Goal: Task Accomplishment & Management: Use online tool/utility

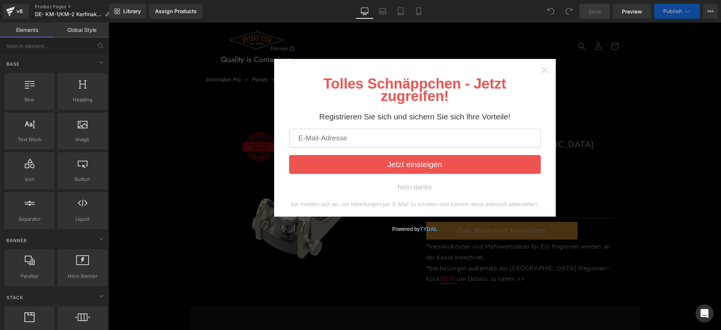
click at [541, 69] on icon "Close widget" at bounding box center [544, 70] width 6 height 6
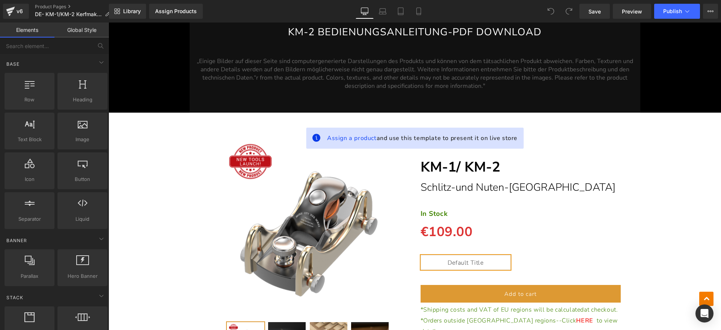
scroll to position [5912, 0]
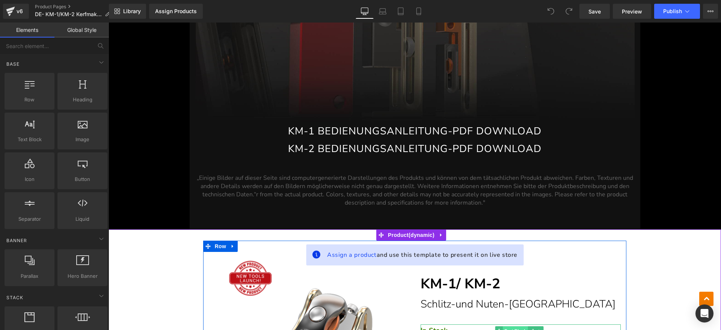
click at [513, 326] on span "Text Block" at bounding box center [515, 330] width 25 height 9
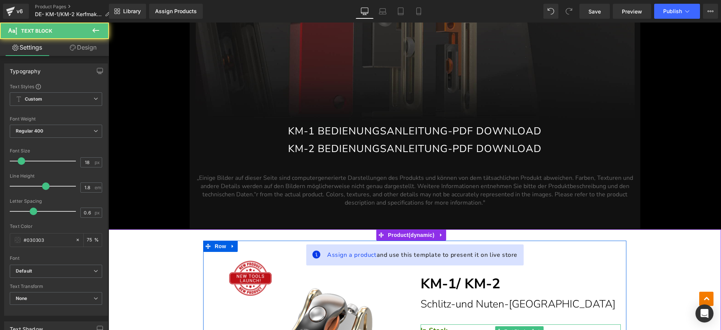
click at [459, 324] on p "In Stock" at bounding box center [520, 330] width 200 height 12
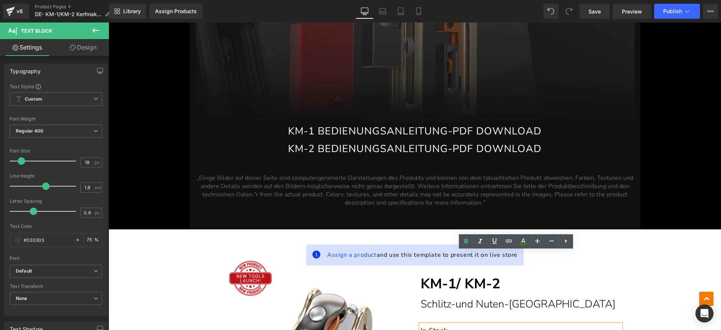
click at [453, 324] on p "In Stock" at bounding box center [520, 330] width 200 height 12
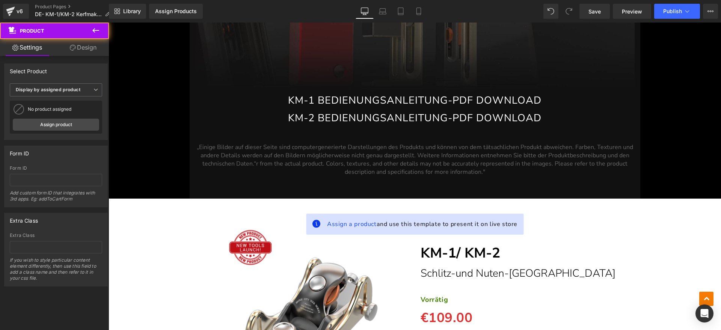
scroll to position [6006, 0]
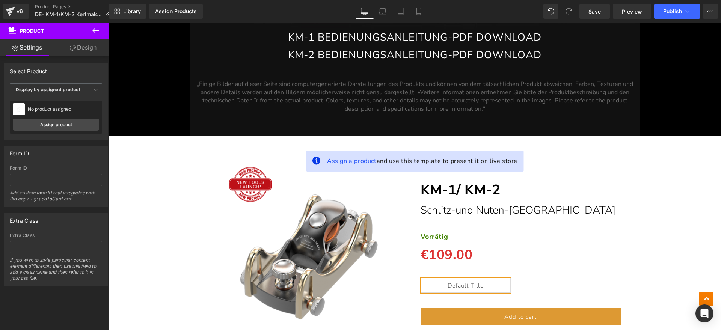
click at [491, 278] on span "Default Title" at bounding box center [465, 285] width 90 height 15
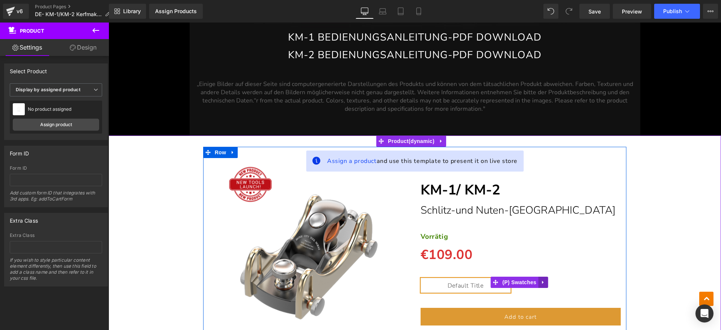
click at [542, 280] on icon at bounding box center [542, 283] width 5 height 6
click at [545, 280] on icon at bounding box center [547, 282] width 5 height 5
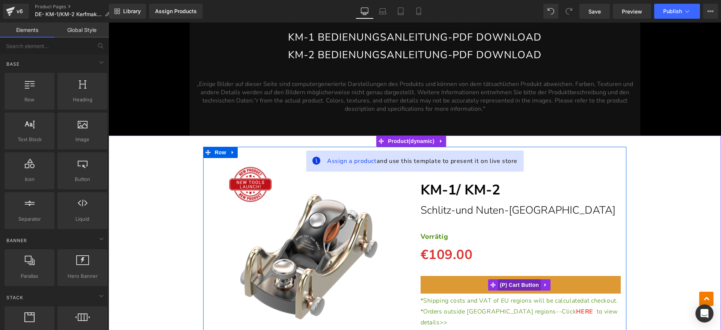
click at [523, 279] on span "(P) Cart Button" at bounding box center [519, 284] width 43 height 11
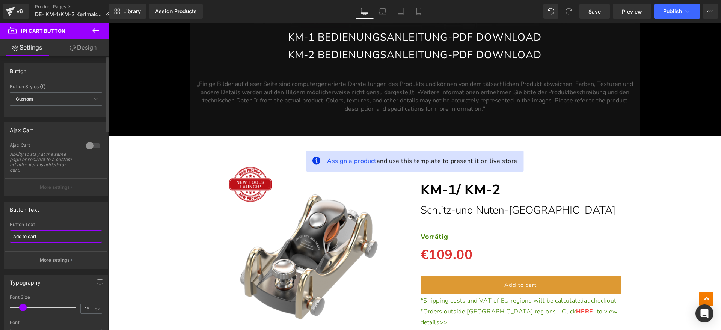
drag, startPoint x: 56, startPoint y: 238, endPoint x: 0, endPoint y: 238, distance: 55.9
click at [0, 238] on div "Button Text Add to cart Button Text Add to cart More settings" at bounding box center [56, 232] width 112 height 73
type input "In den Warenkorb legen"
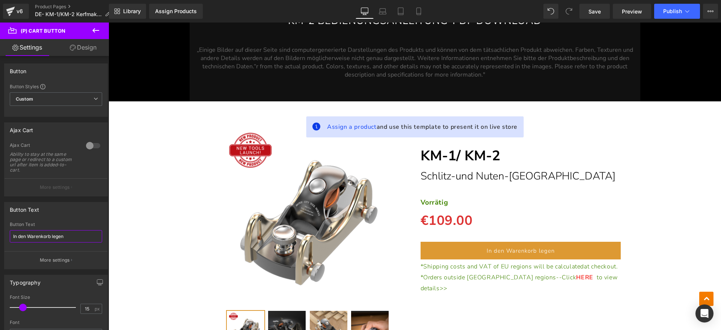
scroll to position [6052, 0]
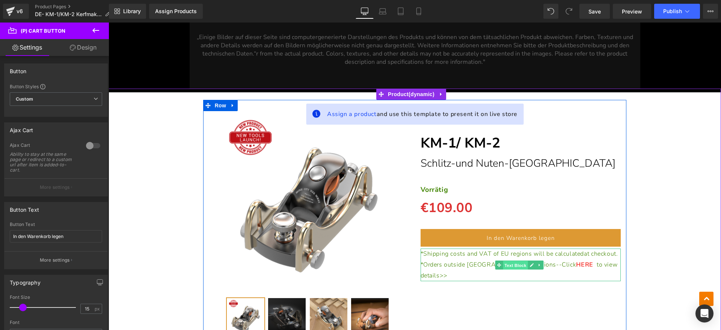
click at [515, 260] on span "Text Block" at bounding box center [515, 264] width 25 height 9
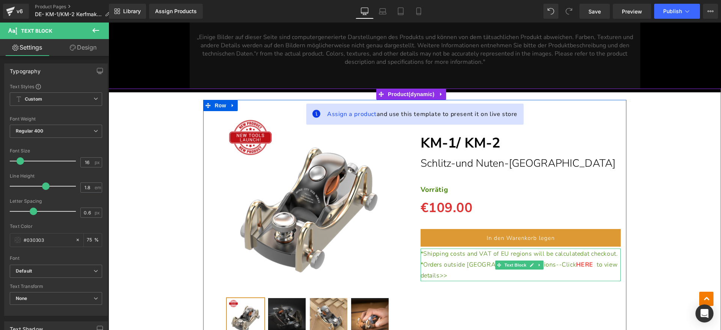
click at [452, 248] on p "*Shipping costs and VAT of EU regions will be calculated at checkout." at bounding box center [520, 253] width 200 height 11
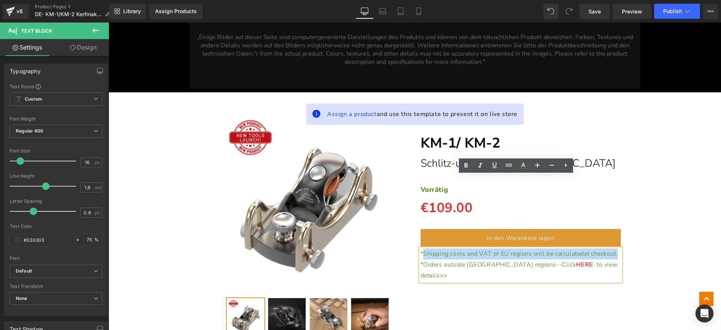
drag, startPoint x: 449, startPoint y: 190, endPoint x: 420, endPoint y: 180, distance: 30.3
click at [420, 248] on p "*Shipping costs and VAT of EU regions will be calculated at checkout." at bounding box center [520, 253] width 200 height 11
paste div
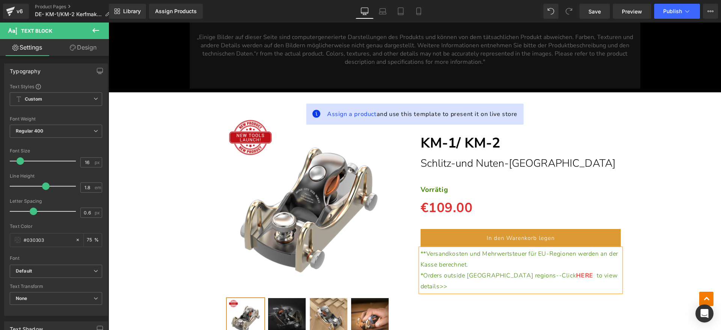
drag, startPoint x: 596, startPoint y: 200, endPoint x: 603, endPoint y: 203, distance: 8.1
click at [603, 270] on p "*Orders outside [GEOGRAPHIC_DATA] regions--Click HERE to view details>>" at bounding box center [520, 281] width 200 height 22
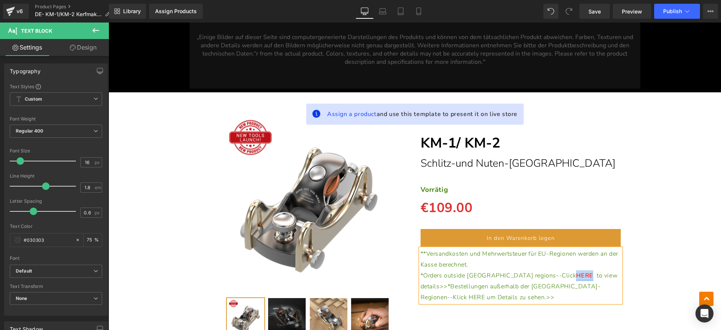
drag, startPoint x: 517, startPoint y: 202, endPoint x: 532, endPoint y: 203, distance: 15.1
click at [576, 271] on link "HERE" at bounding box center [584, 275] width 17 height 8
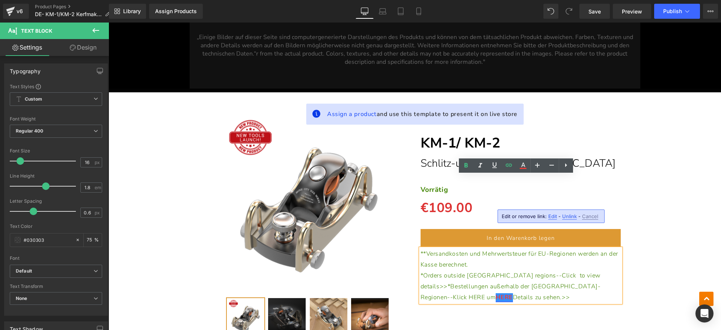
click at [556, 248] on p "**Versandkosten und Mehrwertsteuer für EU-Regionen werden an der Kasse berechne…" at bounding box center [520, 259] width 200 height 22
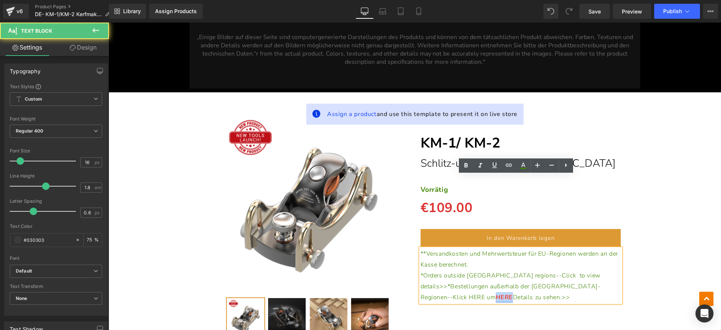
drag, startPoint x: 559, startPoint y: 212, endPoint x: 545, endPoint y: 214, distance: 14.7
click at [512, 293] on link "HERE" at bounding box center [503, 297] width 17 height 8
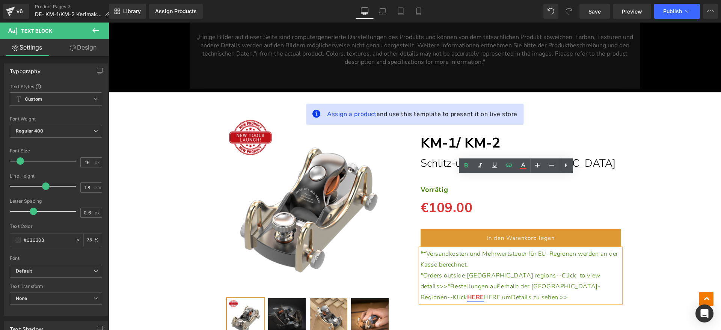
click at [511, 293] on span "HERE um" at bounding box center [497, 297] width 27 height 8
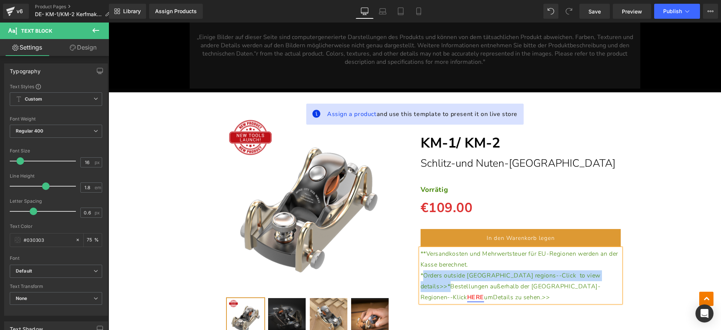
drag, startPoint x: 571, startPoint y: 203, endPoint x: 421, endPoint y: 206, distance: 149.8
click at [421, 270] on p "*Orders outside [GEOGRAPHIC_DATA] regions--Click to view details>>*Bestellungen…" at bounding box center [520, 286] width 200 height 32
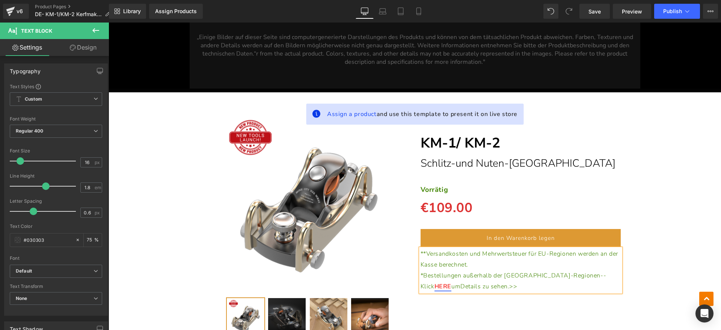
click at [631, 268] on div "Assign a product and use this template to present it on live store (P) Image" at bounding box center [414, 221] width 612 height 265
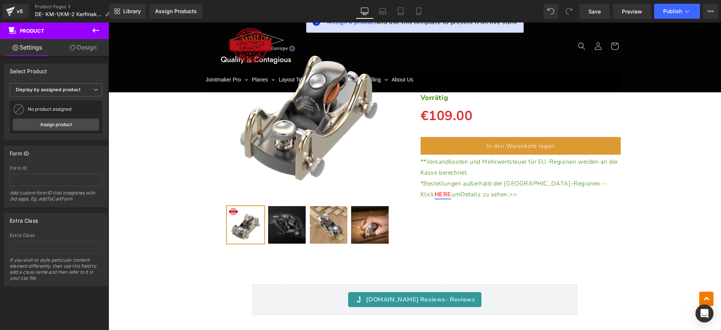
scroll to position [6006, 0]
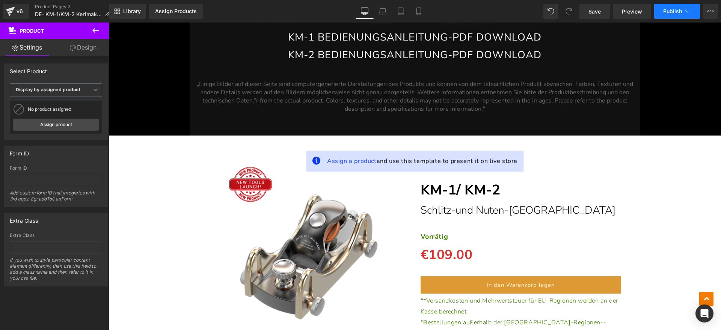
click at [685, 13] on icon at bounding box center [687, 12] width 8 height 8
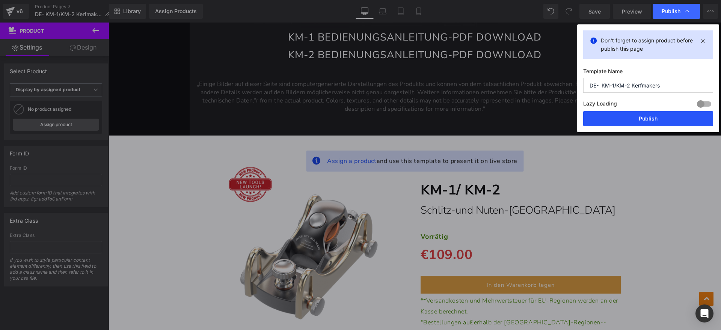
click at [633, 118] on button "Publish" at bounding box center [648, 118] width 130 height 15
